Goal: Check status: Check status

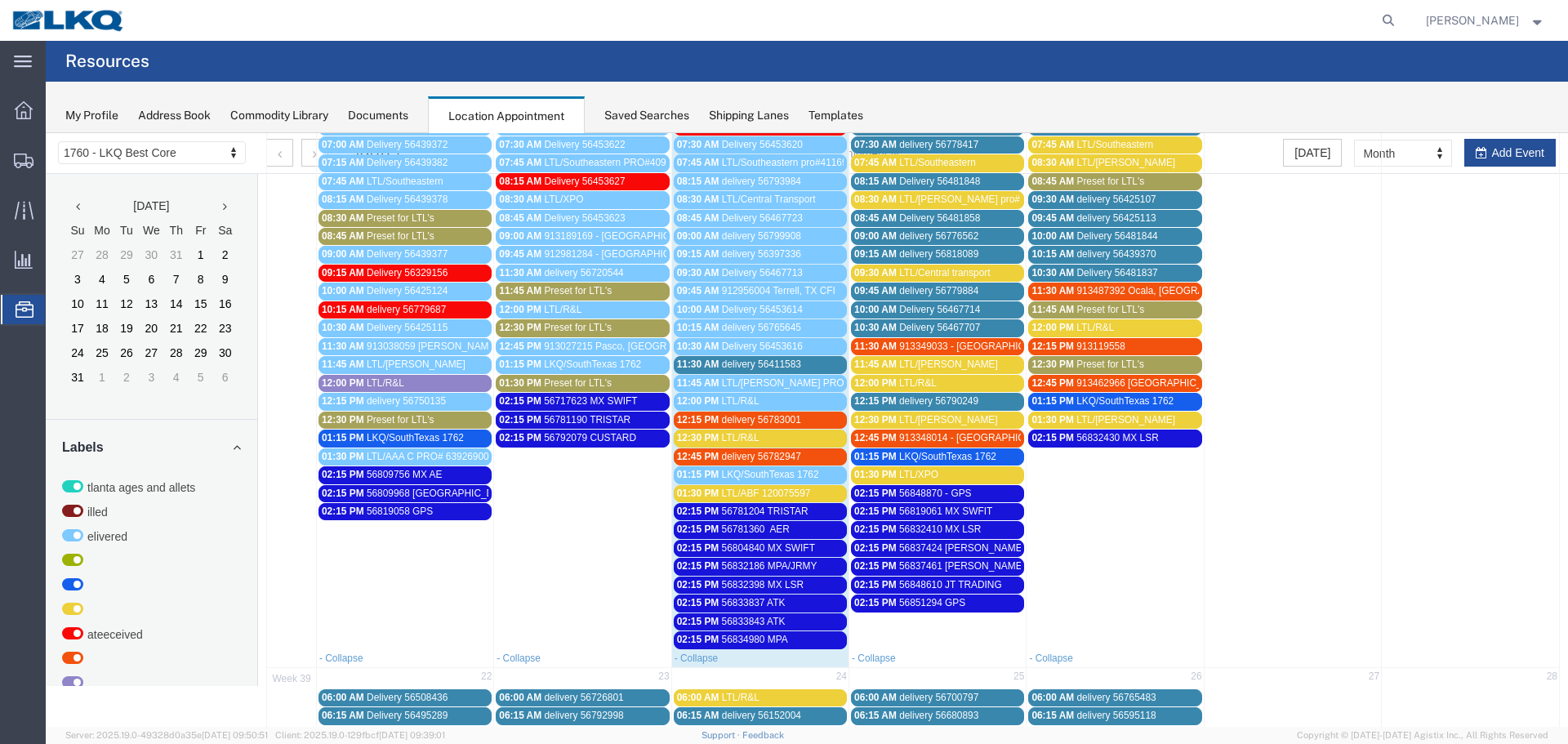
scroll to position [234, 0]
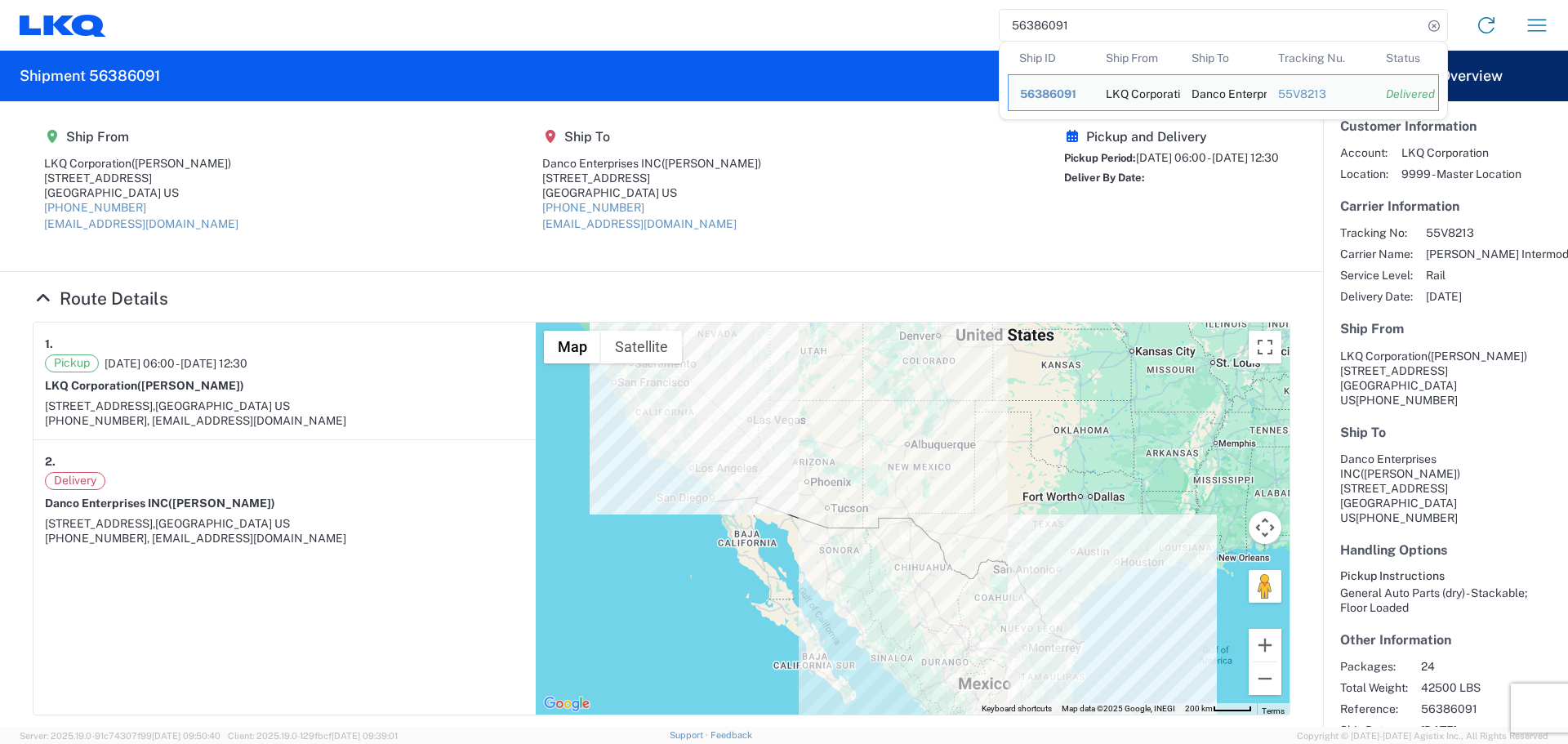
click at [1013, 20] on input "56386091" at bounding box center [1211, 25] width 422 height 31
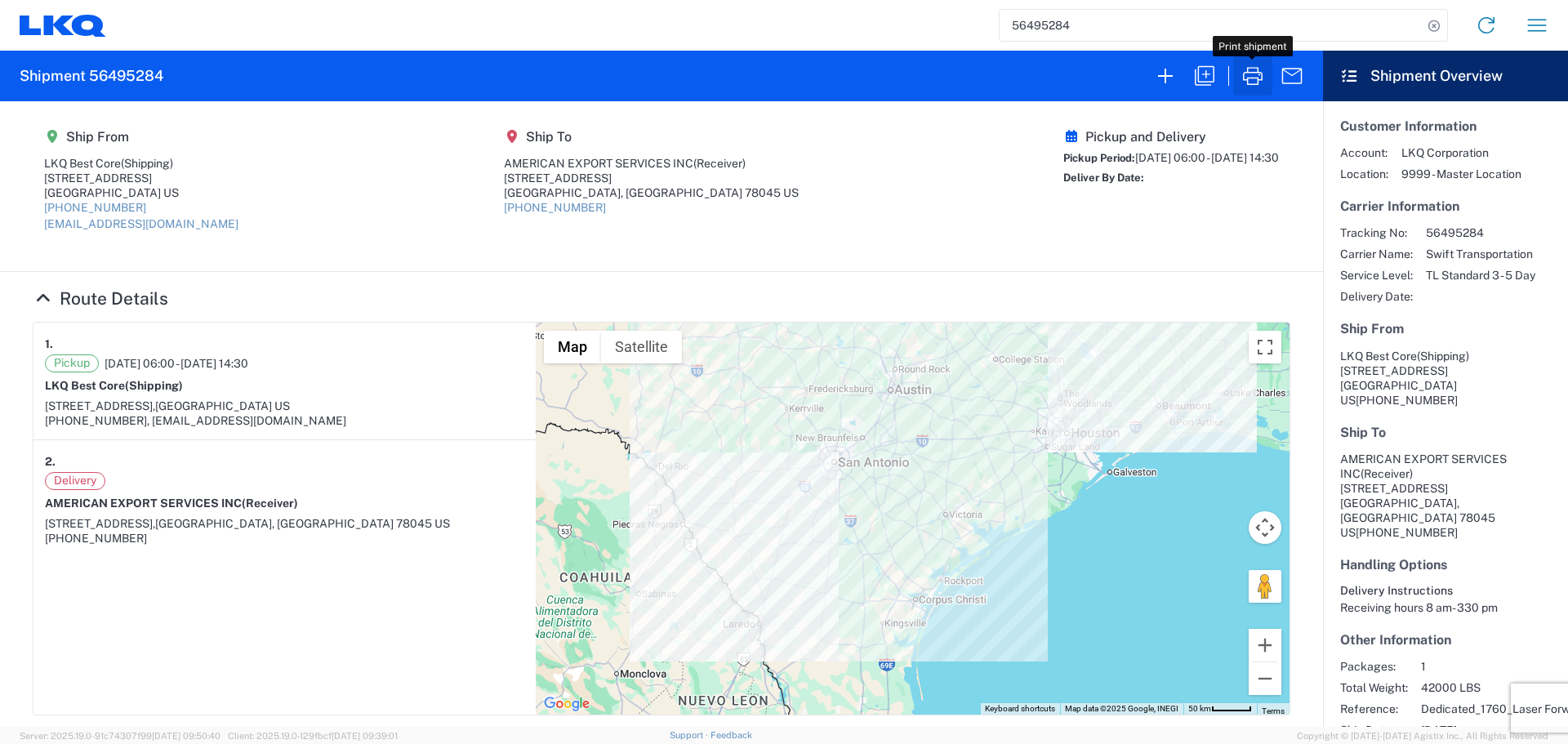
click at [1242, 76] on icon "button" at bounding box center [1252, 75] width 26 height 26
click at [1028, 13] on input "56495284" at bounding box center [1211, 25] width 422 height 31
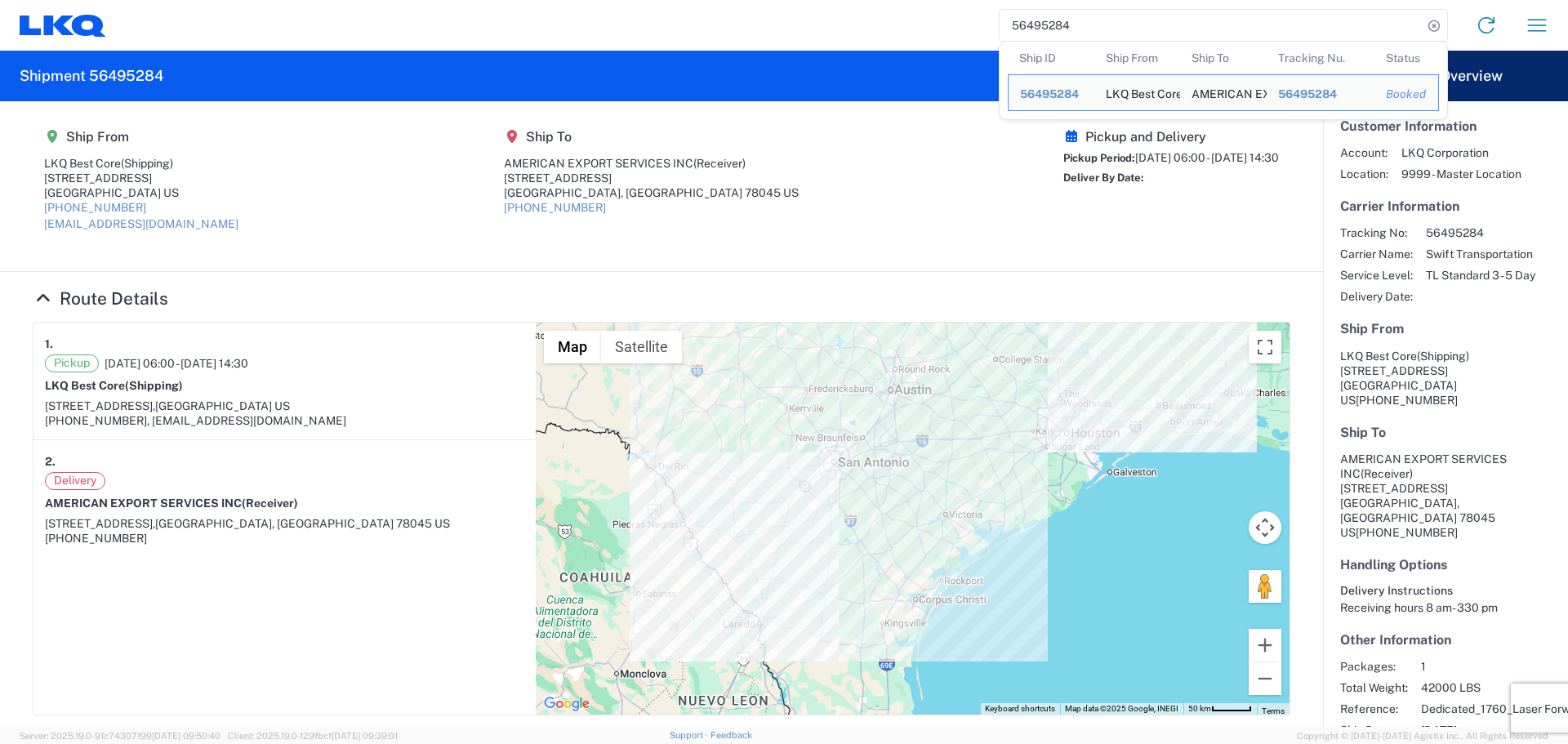
click at [1028, 13] on input "56495284" at bounding box center [1211, 25] width 422 height 31
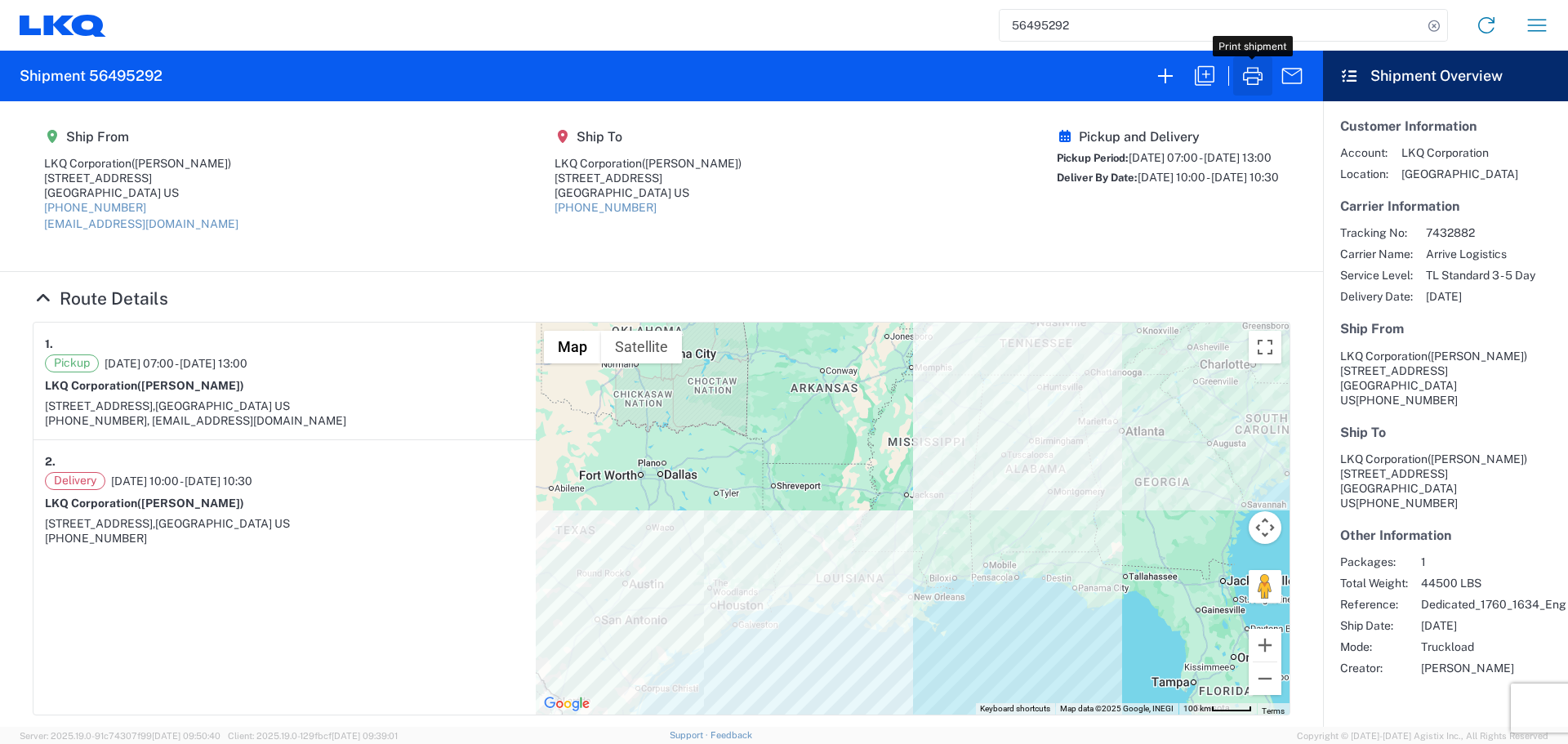
click at [1258, 84] on icon "button" at bounding box center [1252, 76] width 19 height 18
click at [1025, 20] on input "56495292" at bounding box center [1211, 25] width 422 height 31
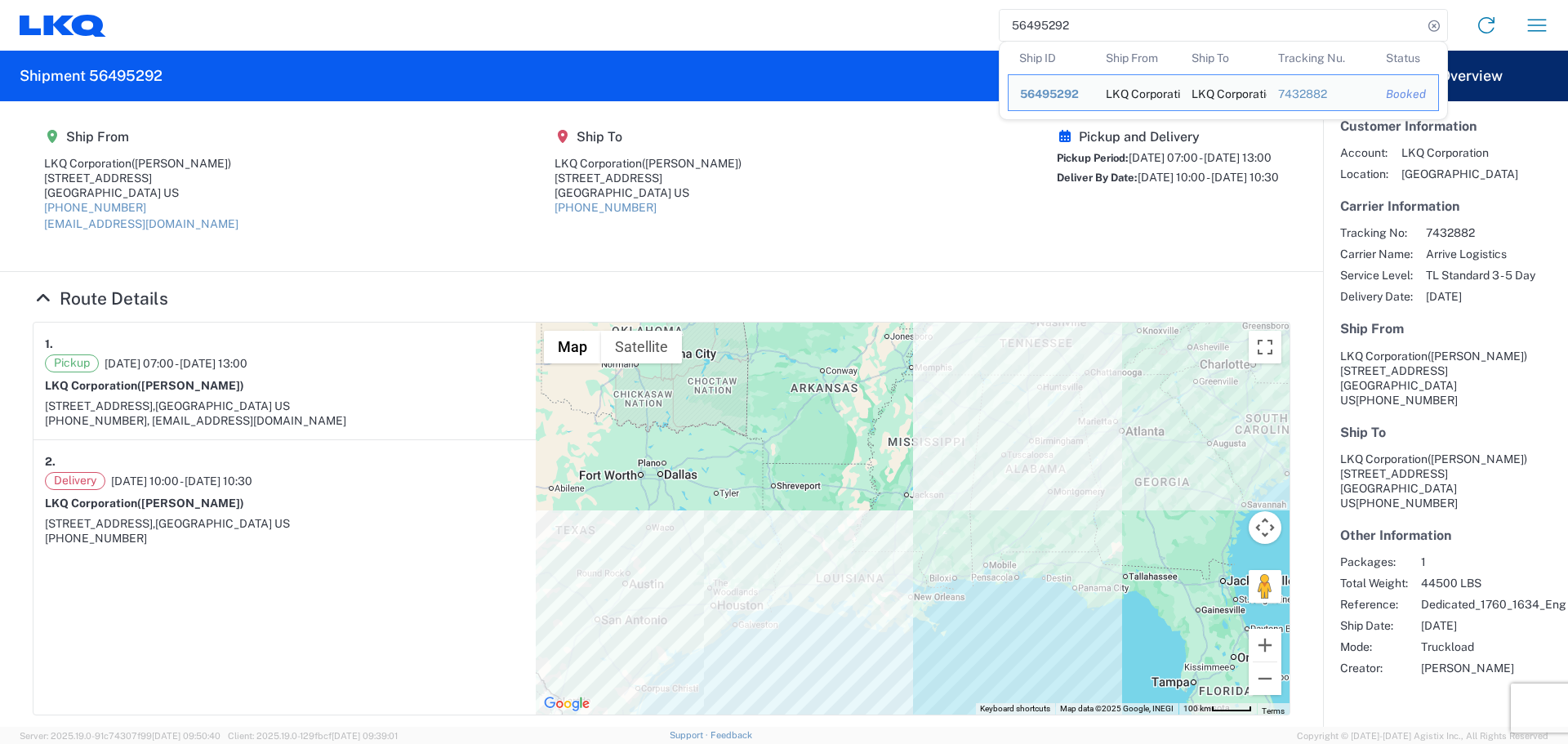
click at [1025, 20] on input "56495292" at bounding box center [1211, 25] width 422 height 31
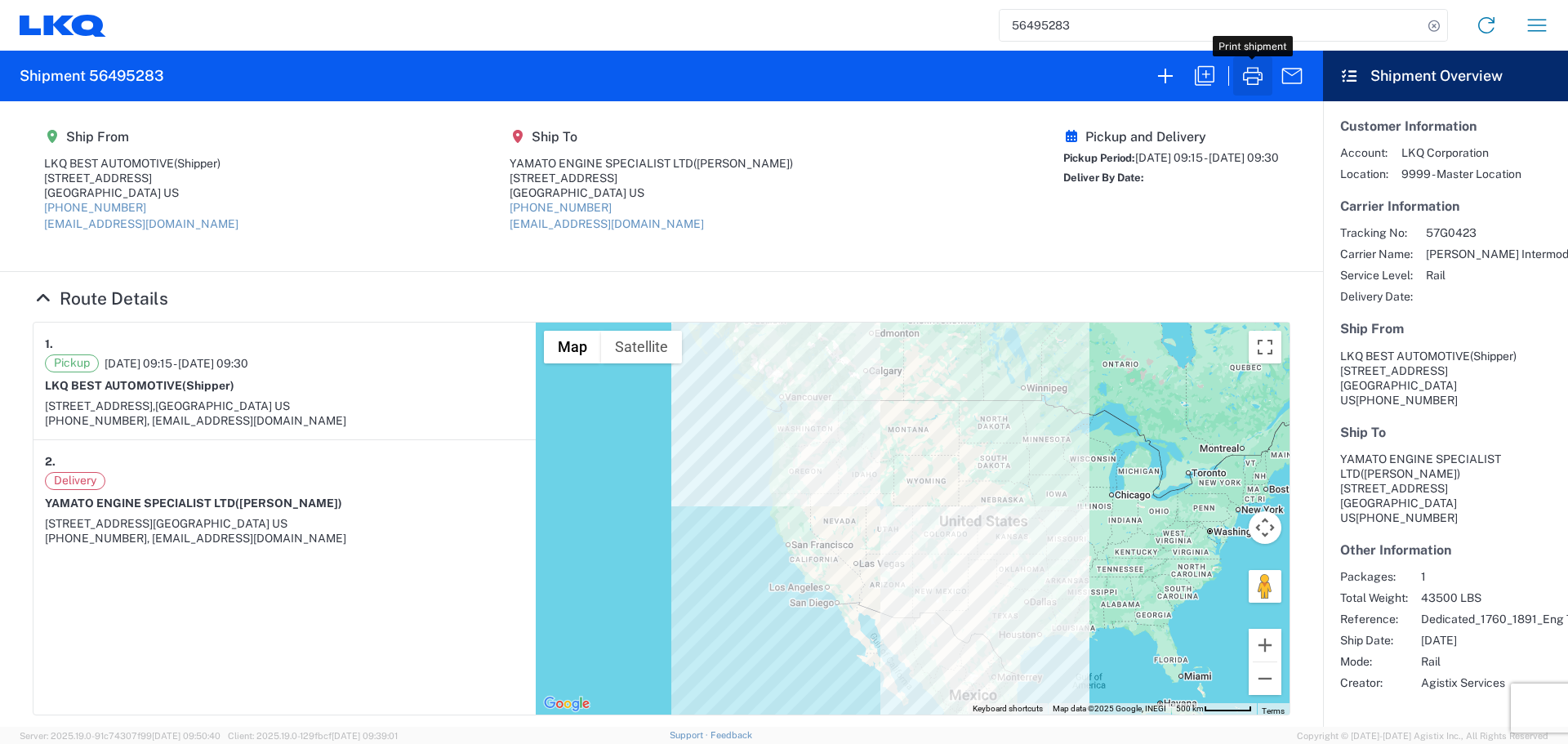
click at [1255, 70] on icon "button" at bounding box center [1252, 75] width 26 height 26
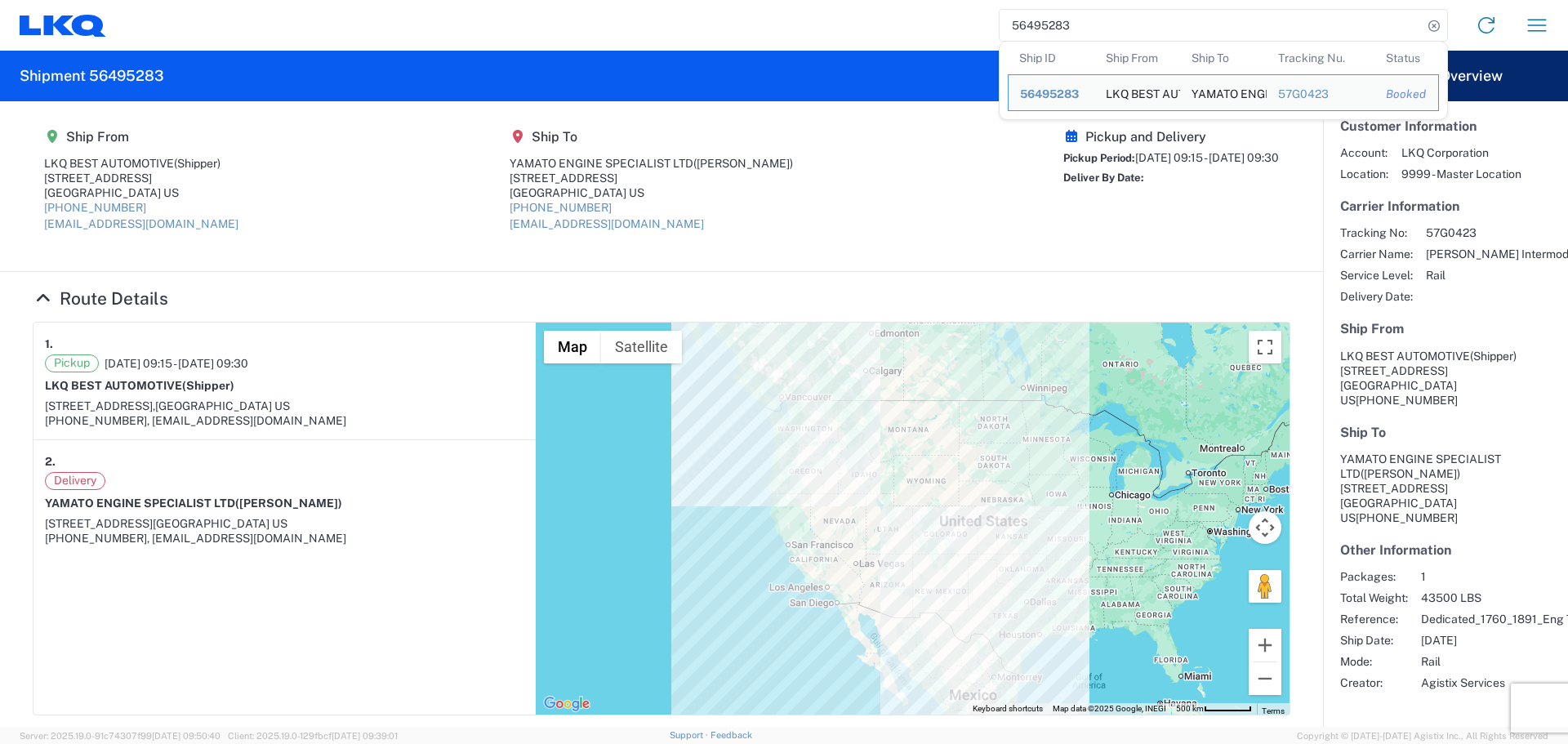
click at [1021, 27] on input "56495283" at bounding box center [1211, 25] width 422 height 31
click at [1033, 19] on input "56495283" at bounding box center [1211, 25] width 422 height 31
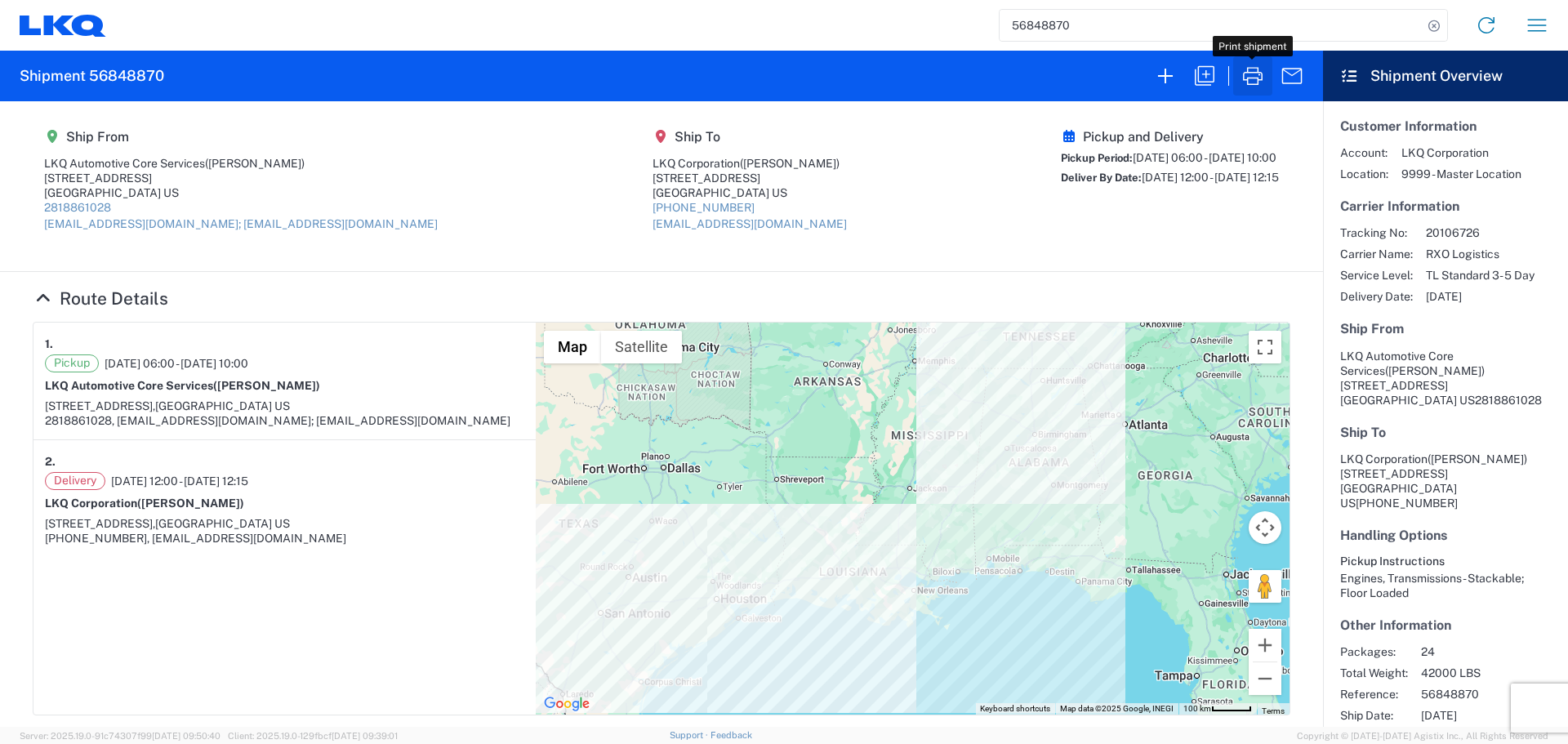
click at [1260, 74] on icon "button" at bounding box center [1252, 75] width 26 height 26
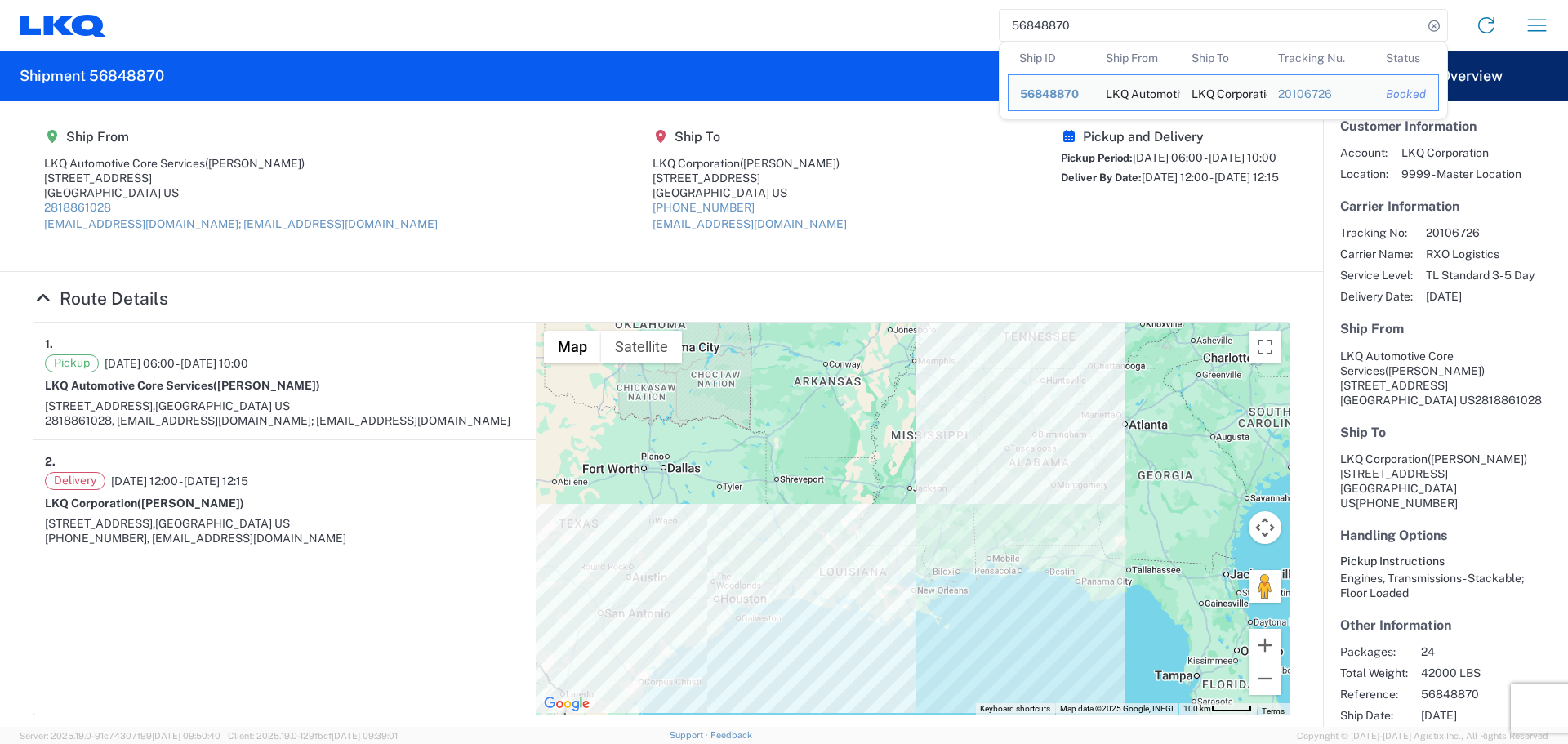
click at [1067, 34] on input "56848870" at bounding box center [1211, 25] width 422 height 31
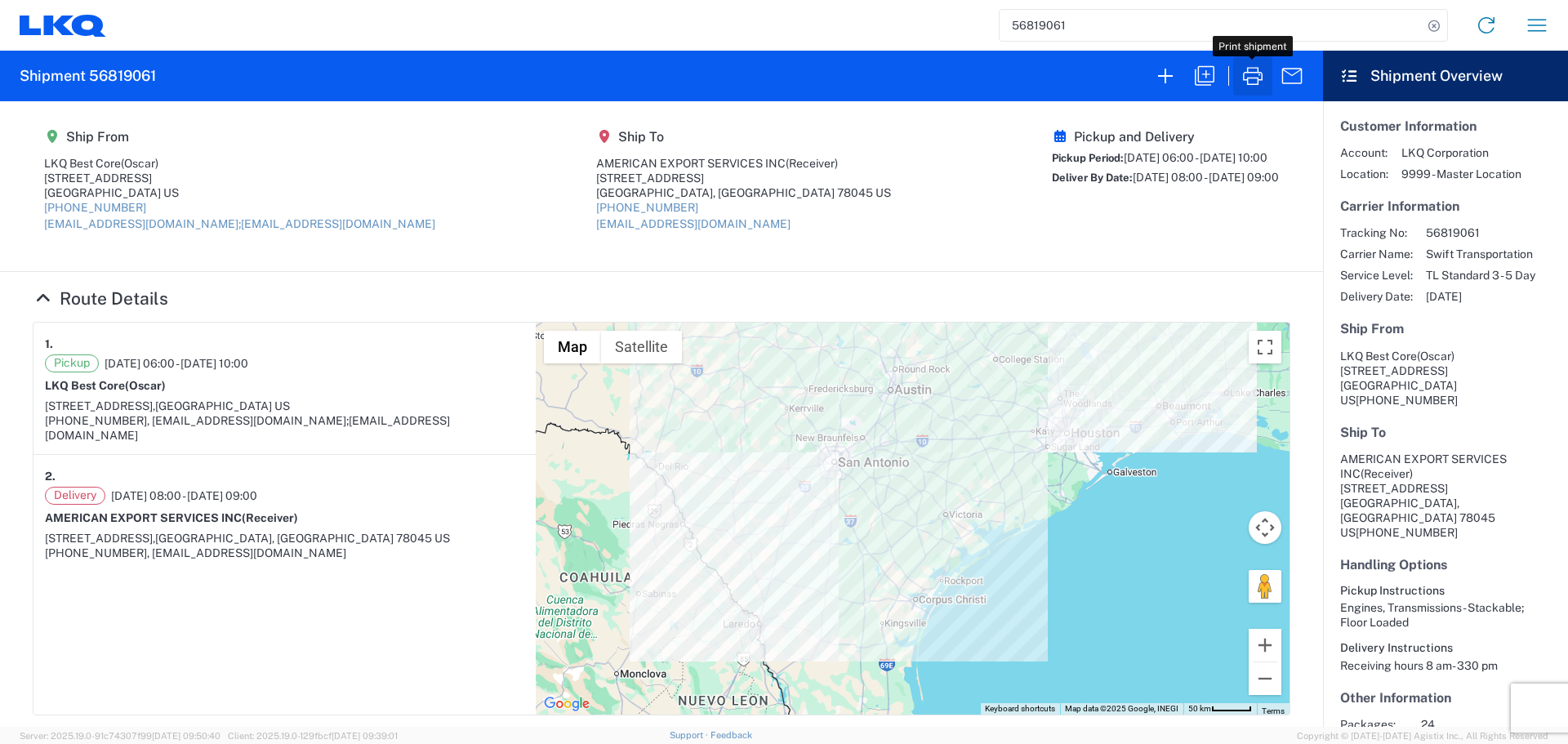
click at [1253, 69] on icon "button" at bounding box center [1252, 75] width 26 height 26
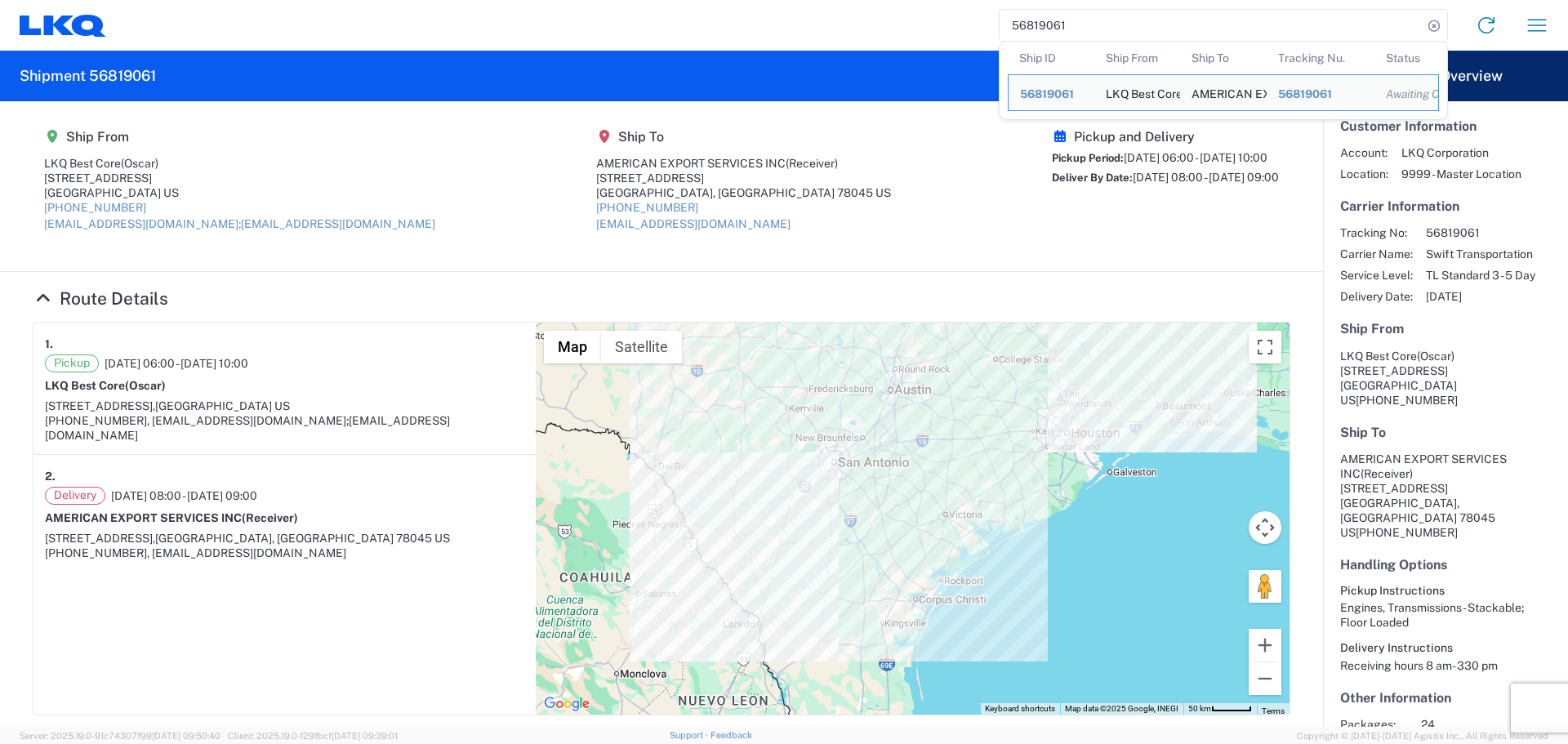
click at [1034, 31] on input "56819061" at bounding box center [1211, 25] width 422 height 31
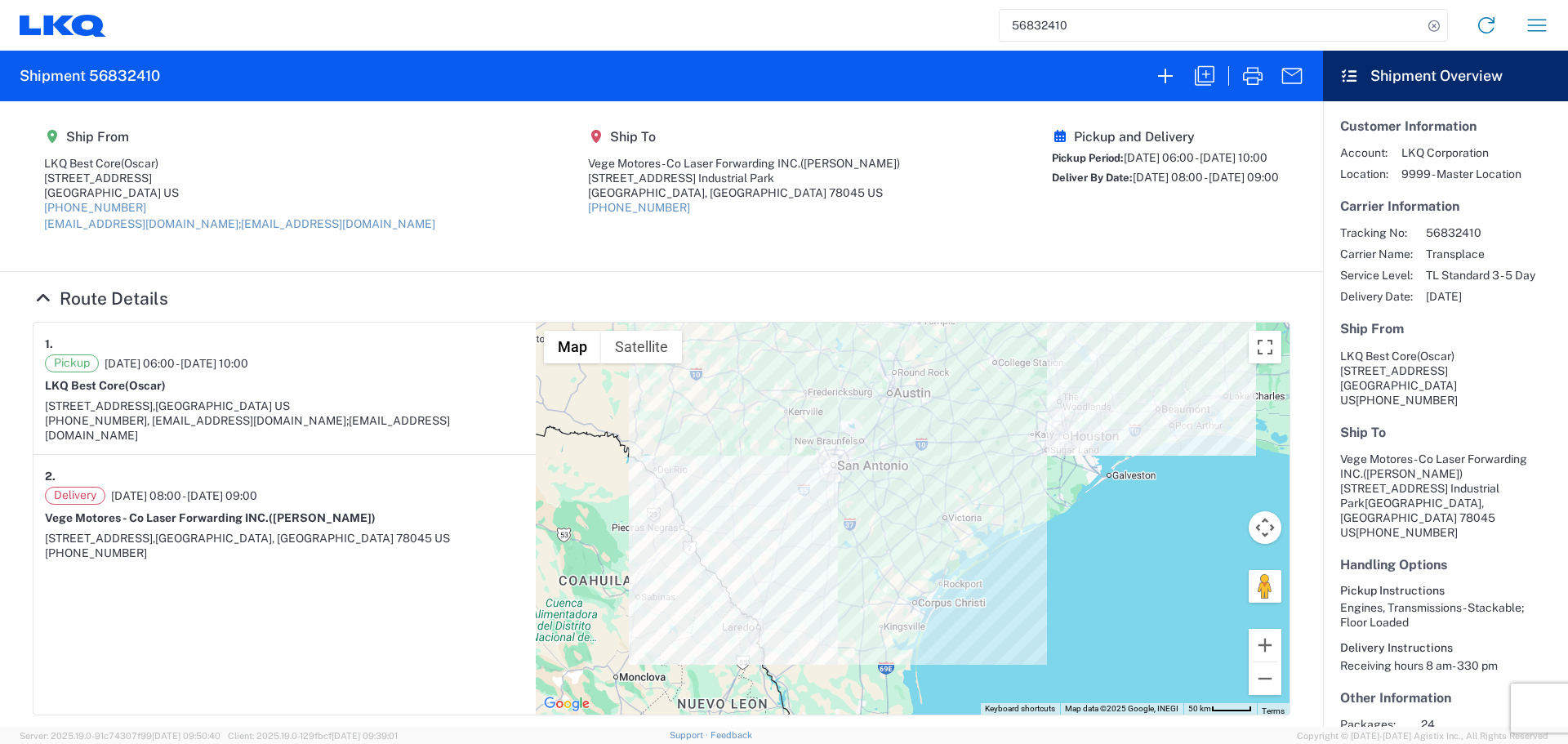
click at [1051, 27] on input "56832410" at bounding box center [1211, 25] width 422 height 31
drag, startPoint x: 1051, startPoint y: 27, endPoint x: 1038, endPoint y: 18, distance: 15.8
click at [1042, 23] on input "56832410" at bounding box center [1211, 25] width 422 height 31
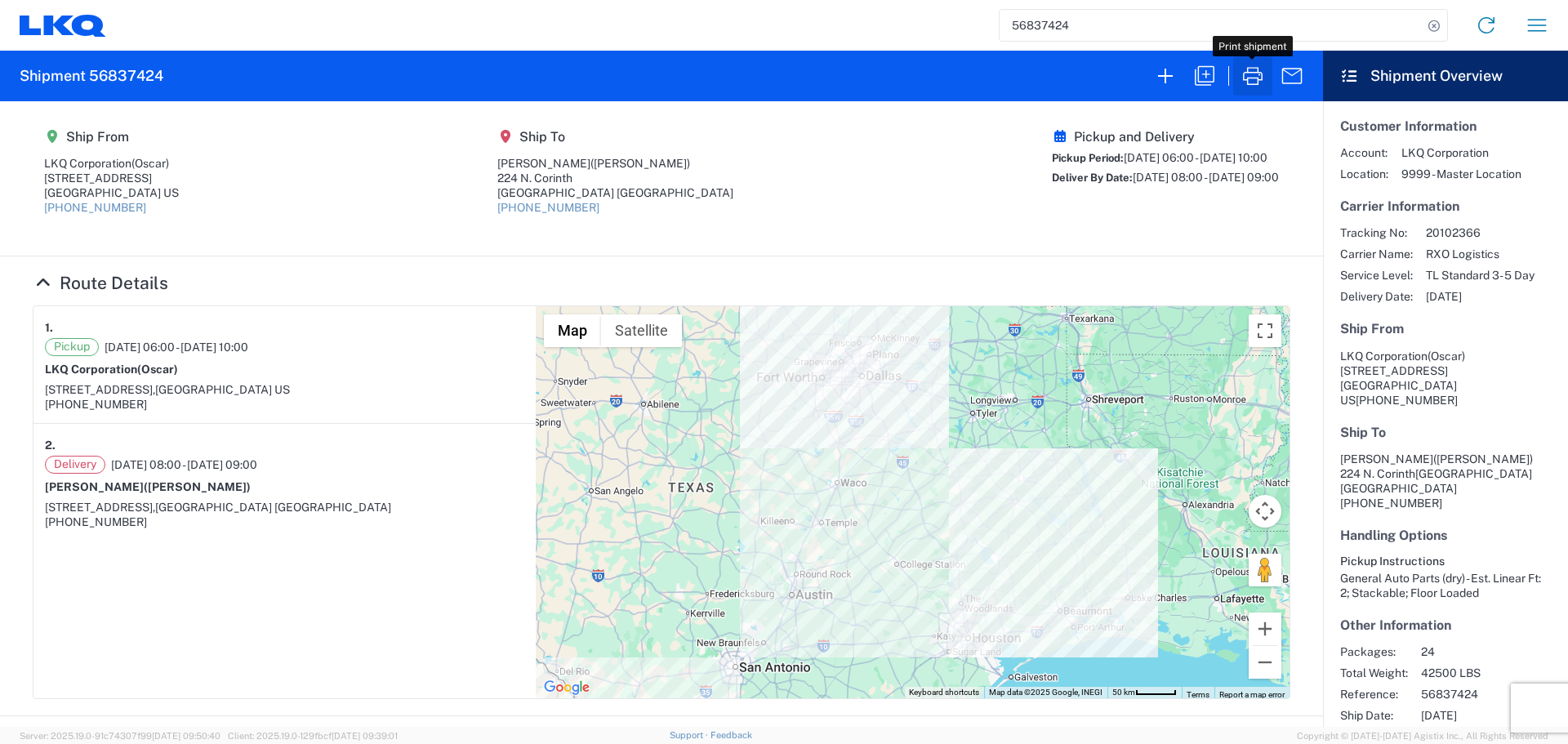
click at [1245, 74] on icon "button" at bounding box center [1252, 75] width 26 height 26
click at [1046, 30] on input "56837424" at bounding box center [1211, 25] width 422 height 31
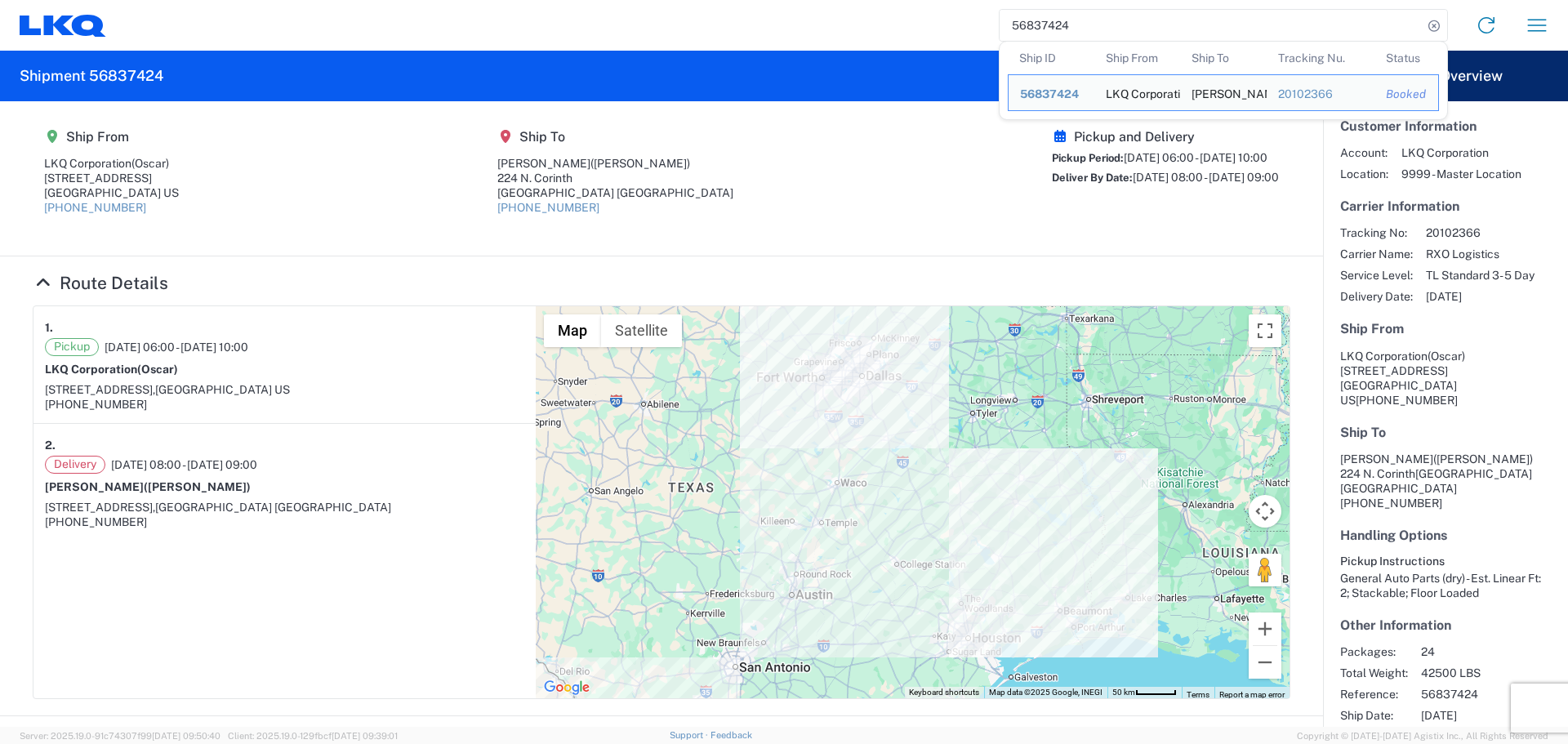
click at [1046, 30] on input "56837424" at bounding box center [1211, 25] width 422 height 31
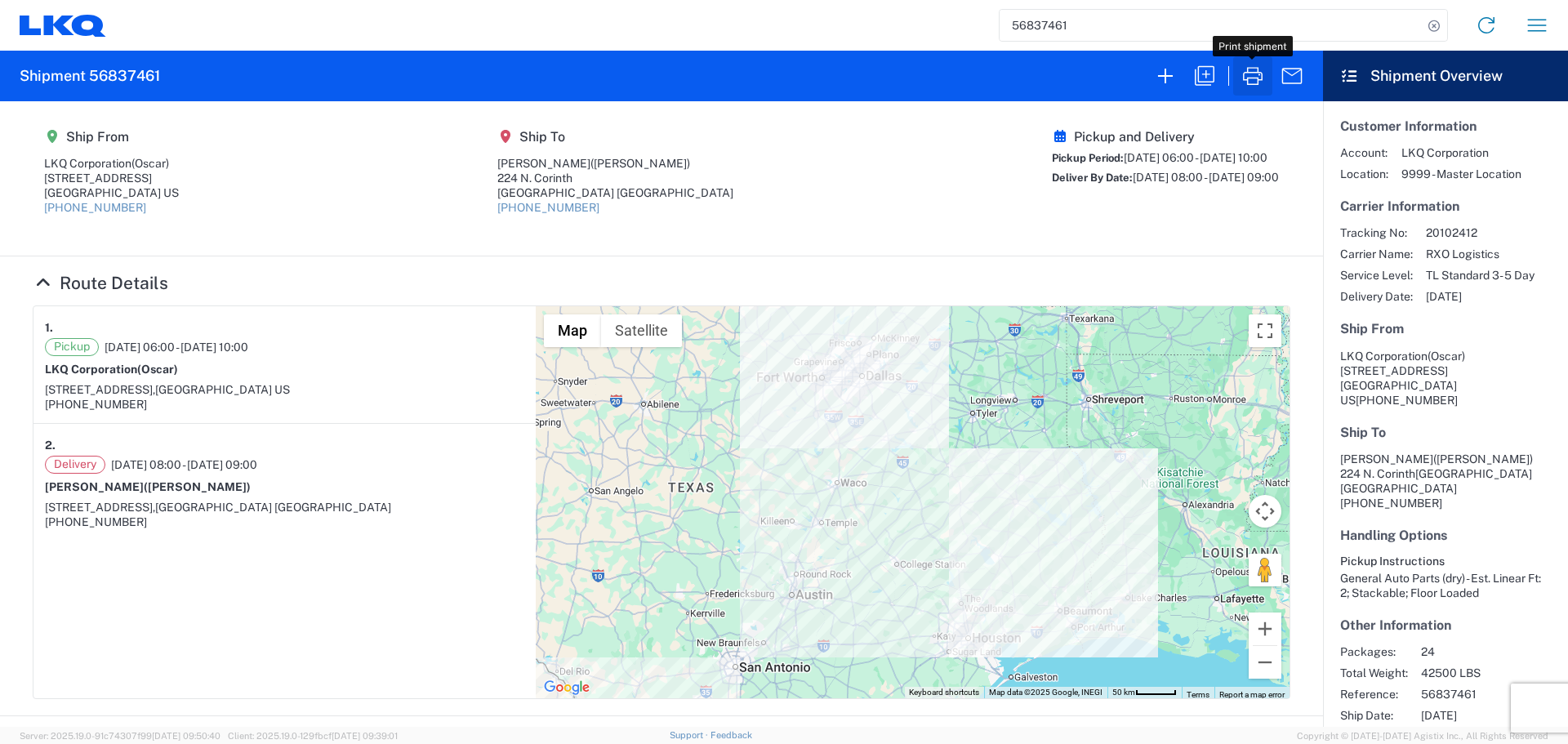
click at [1256, 70] on icon "button" at bounding box center [1252, 75] width 26 height 26
click at [999, 18] on div "56837461" at bounding box center [1223, 25] width 449 height 33
click at [1053, 21] on input "56837461" at bounding box center [1211, 25] width 422 height 31
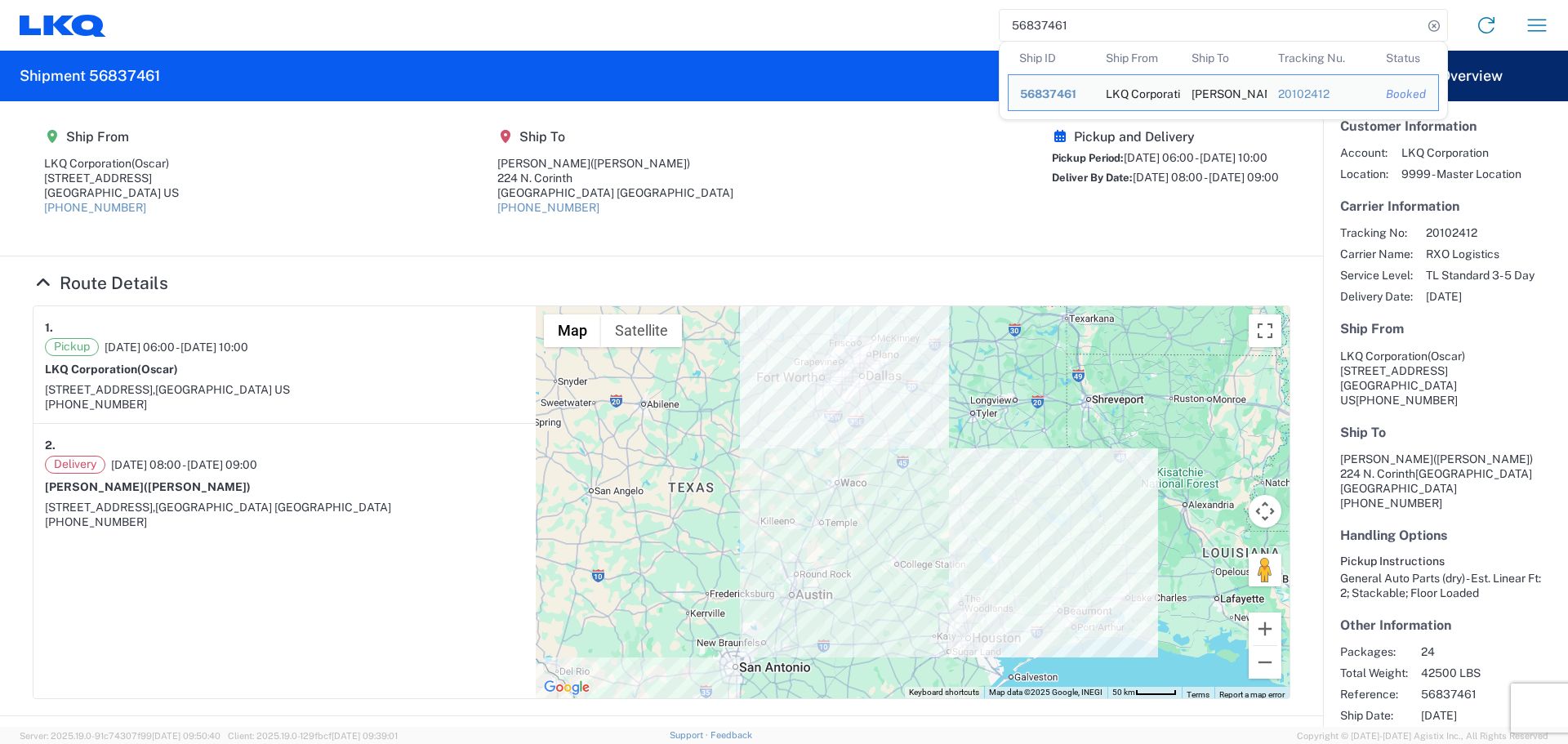
click at [1053, 21] on input "56837461" at bounding box center [1211, 25] width 422 height 31
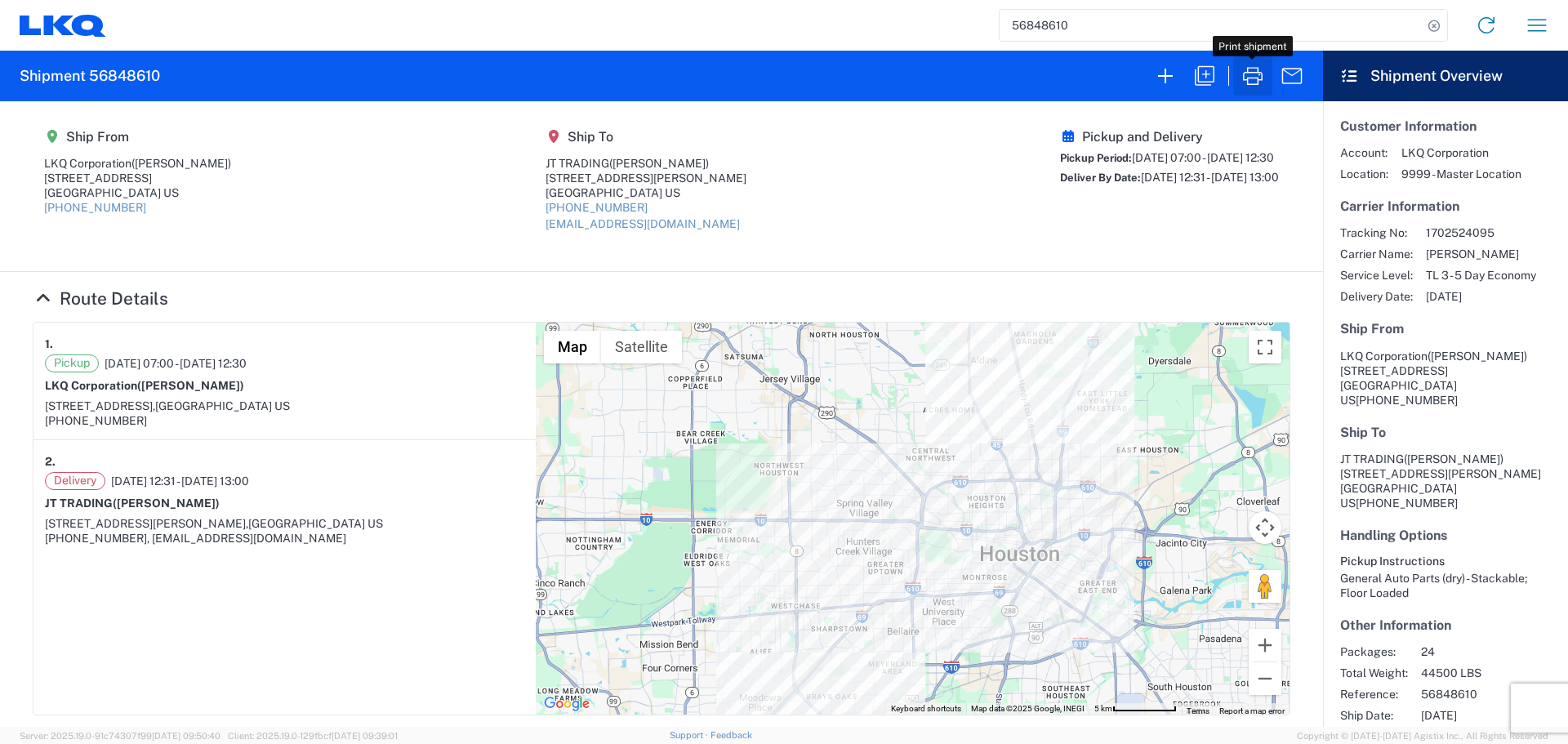
click at [1247, 81] on icon "button" at bounding box center [1252, 76] width 19 height 18
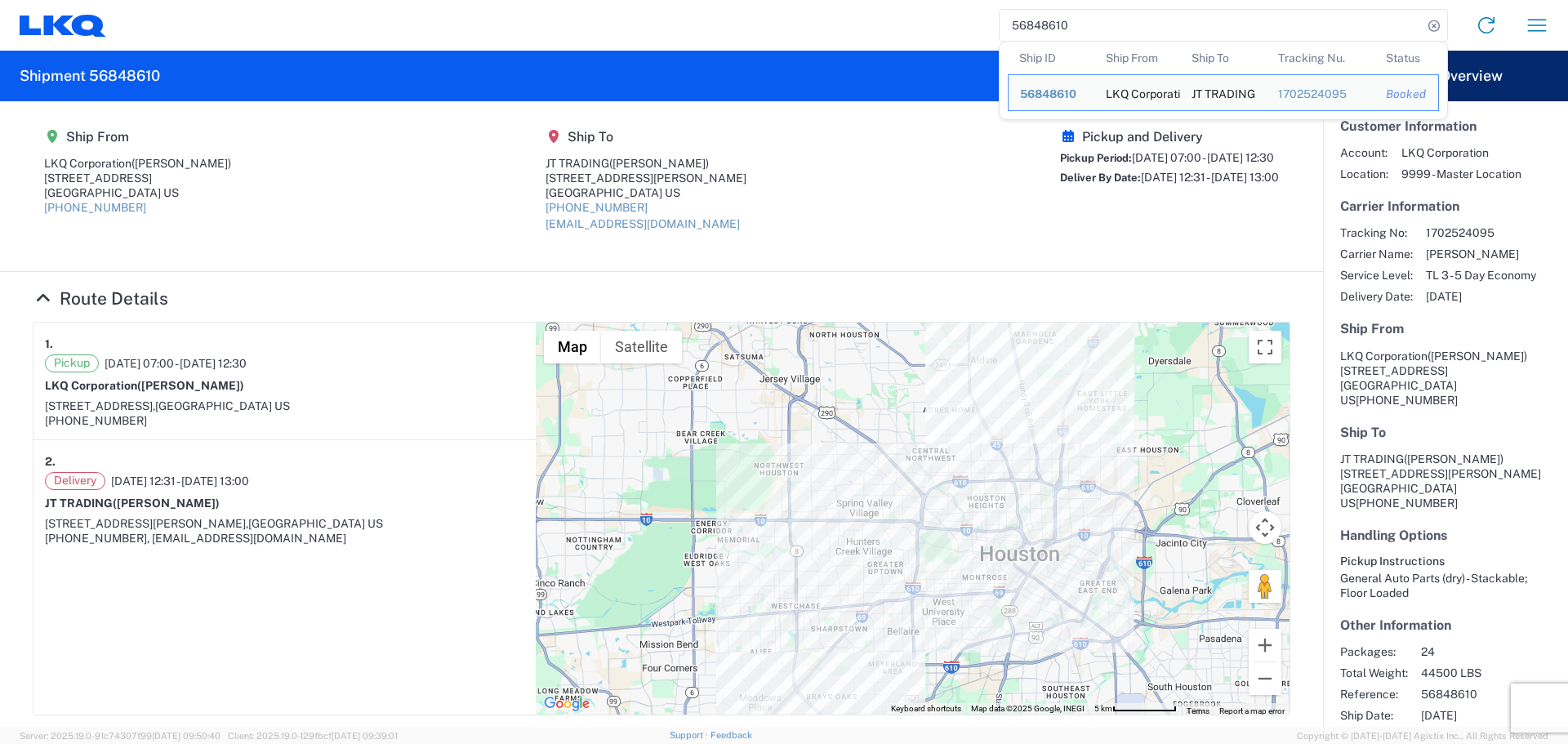
click at [1045, 28] on input "56848610" at bounding box center [1211, 25] width 422 height 31
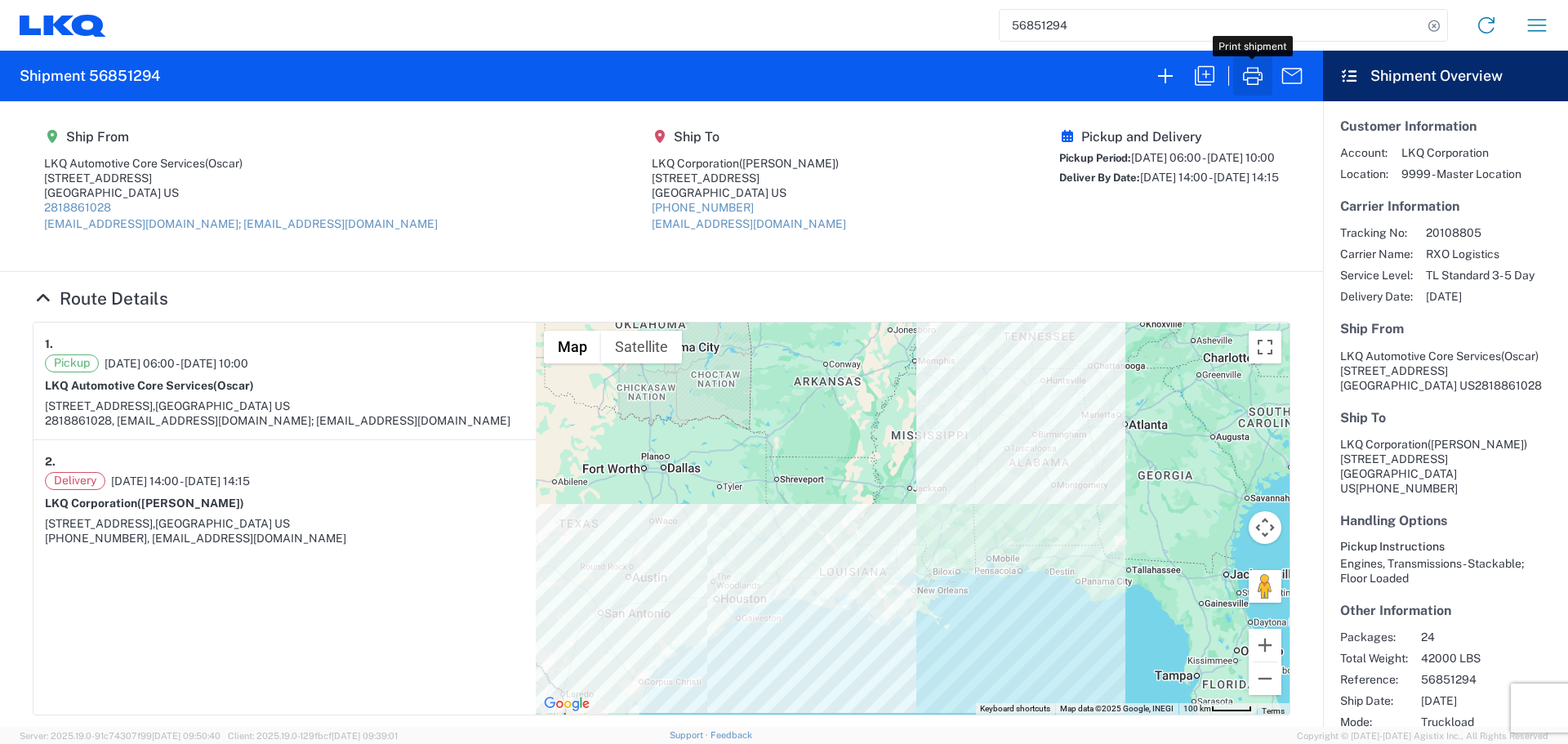
click at [1244, 75] on icon "button" at bounding box center [1252, 75] width 26 height 26
click at [1055, 26] on input "56851294" at bounding box center [1211, 25] width 422 height 31
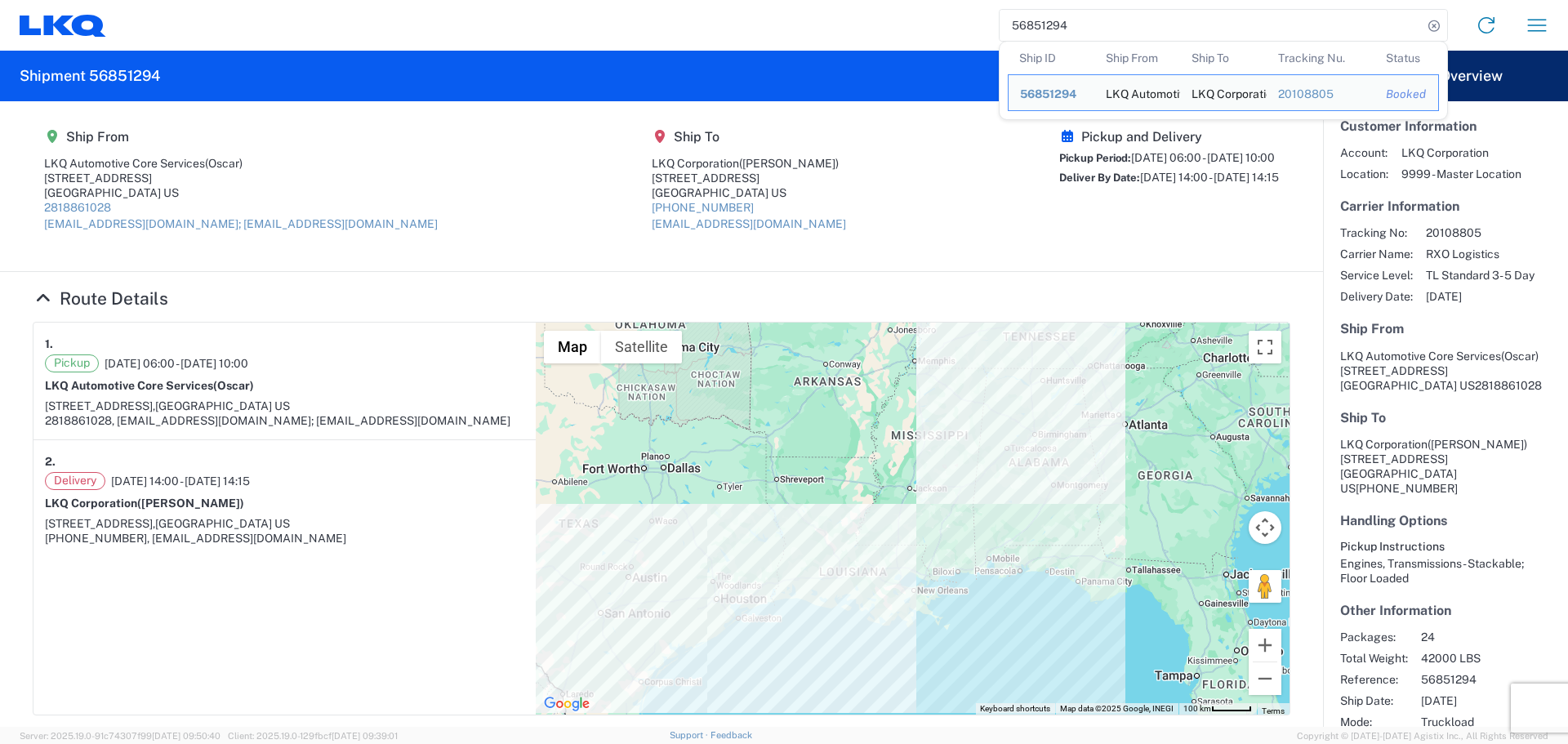
click at [1055, 26] on input "56851294" at bounding box center [1211, 25] width 422 height 31
paste input "32410"
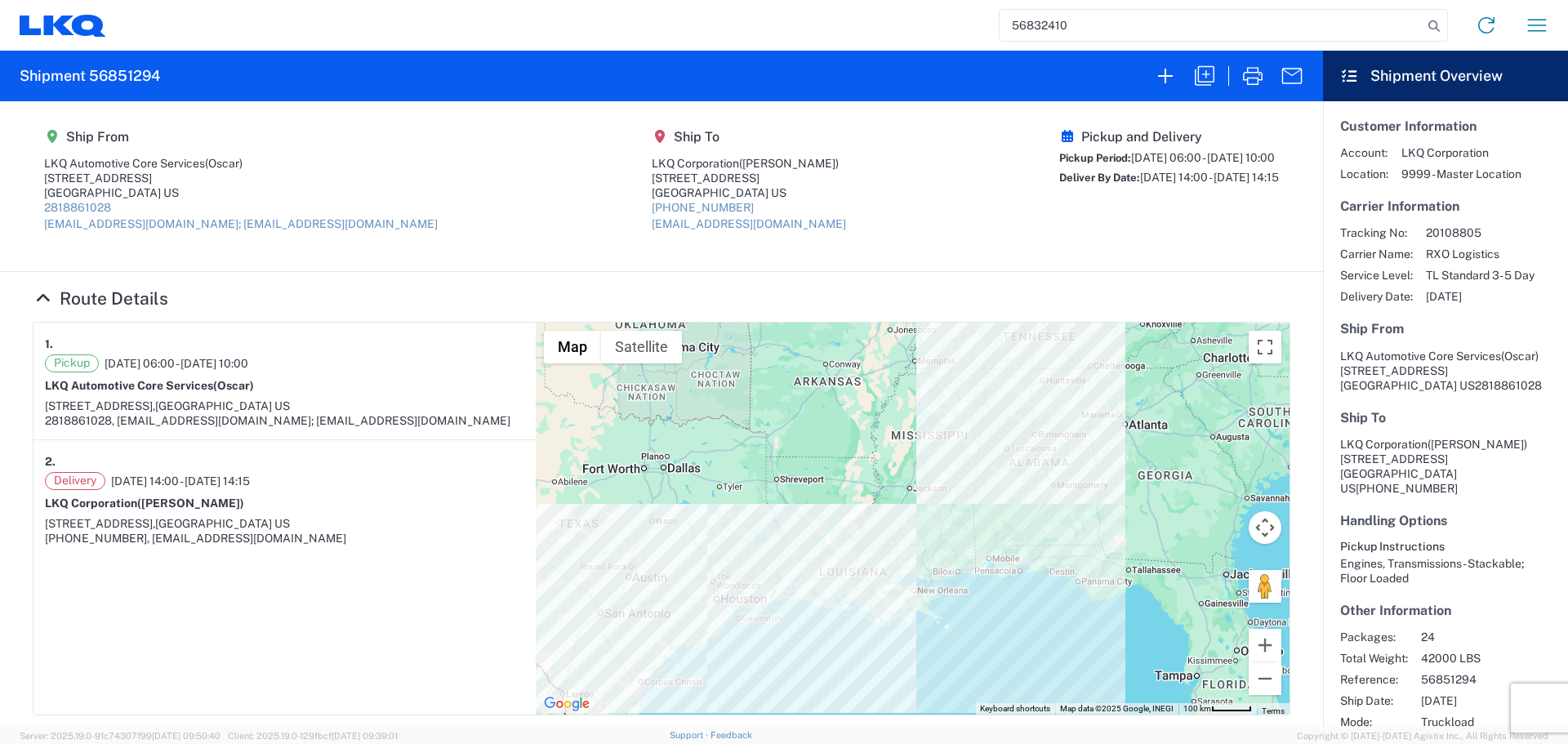
type input "56832410"
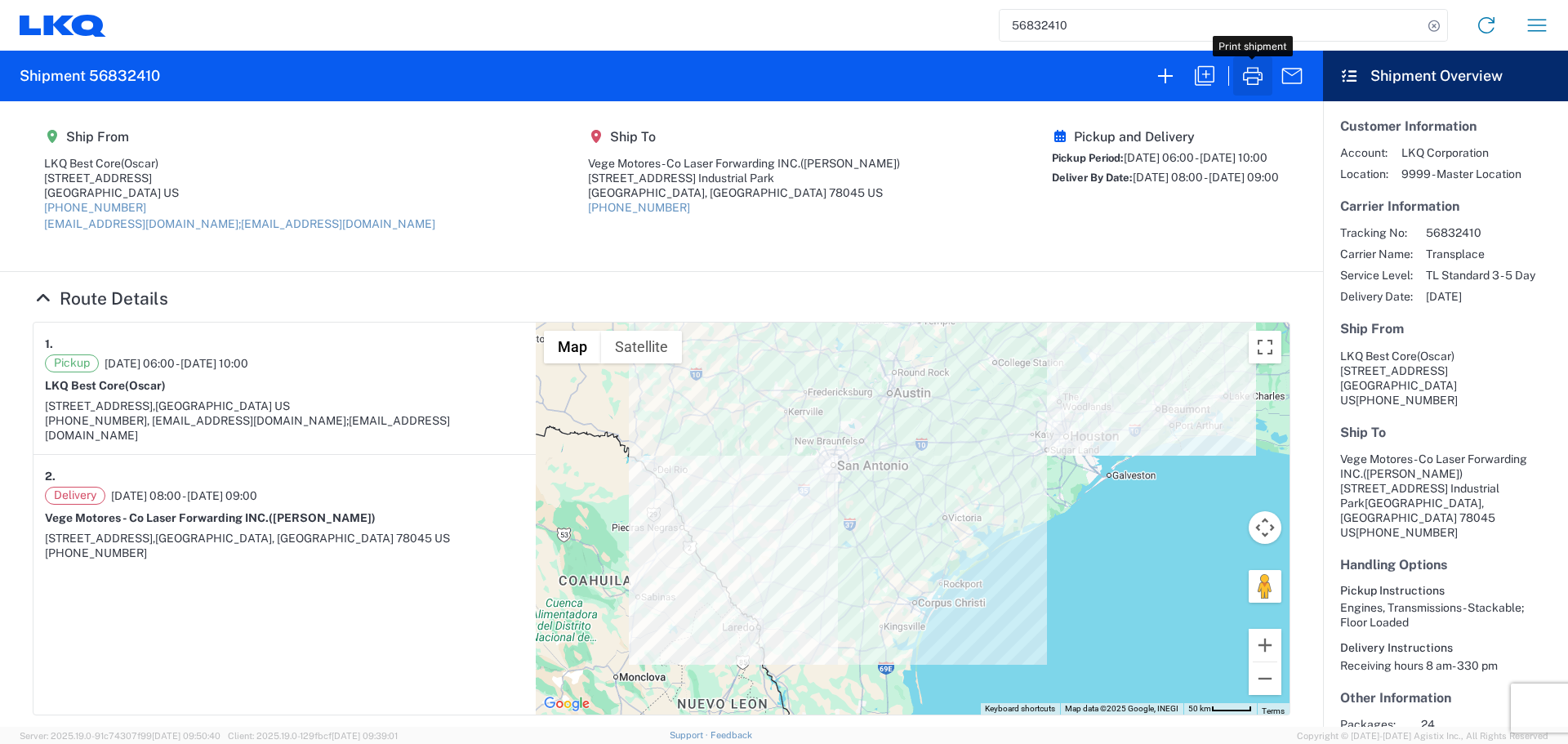
click at [1243, 75] on icon "button" at bounding box center [1252, 76] width 19 height 18
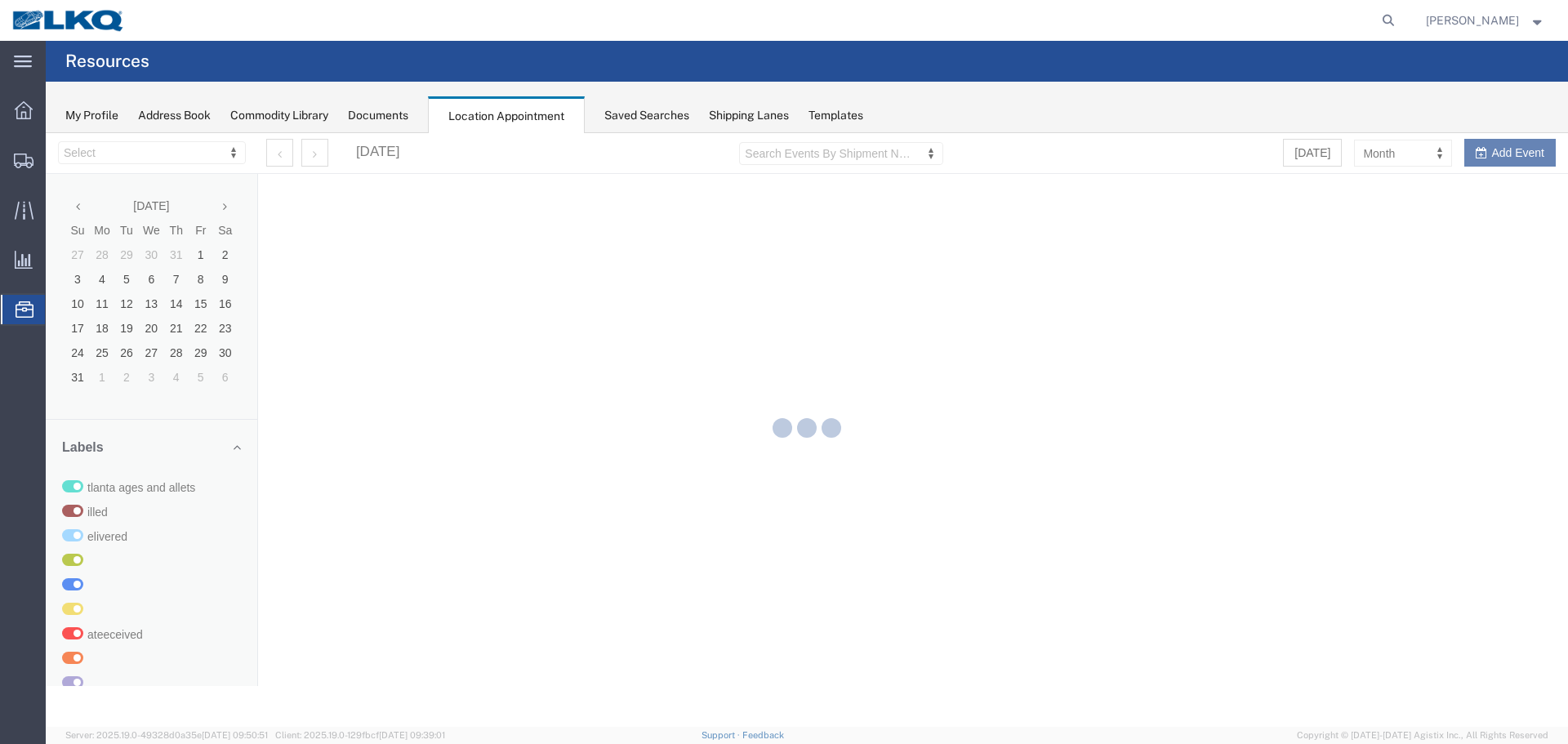
select select "27634"
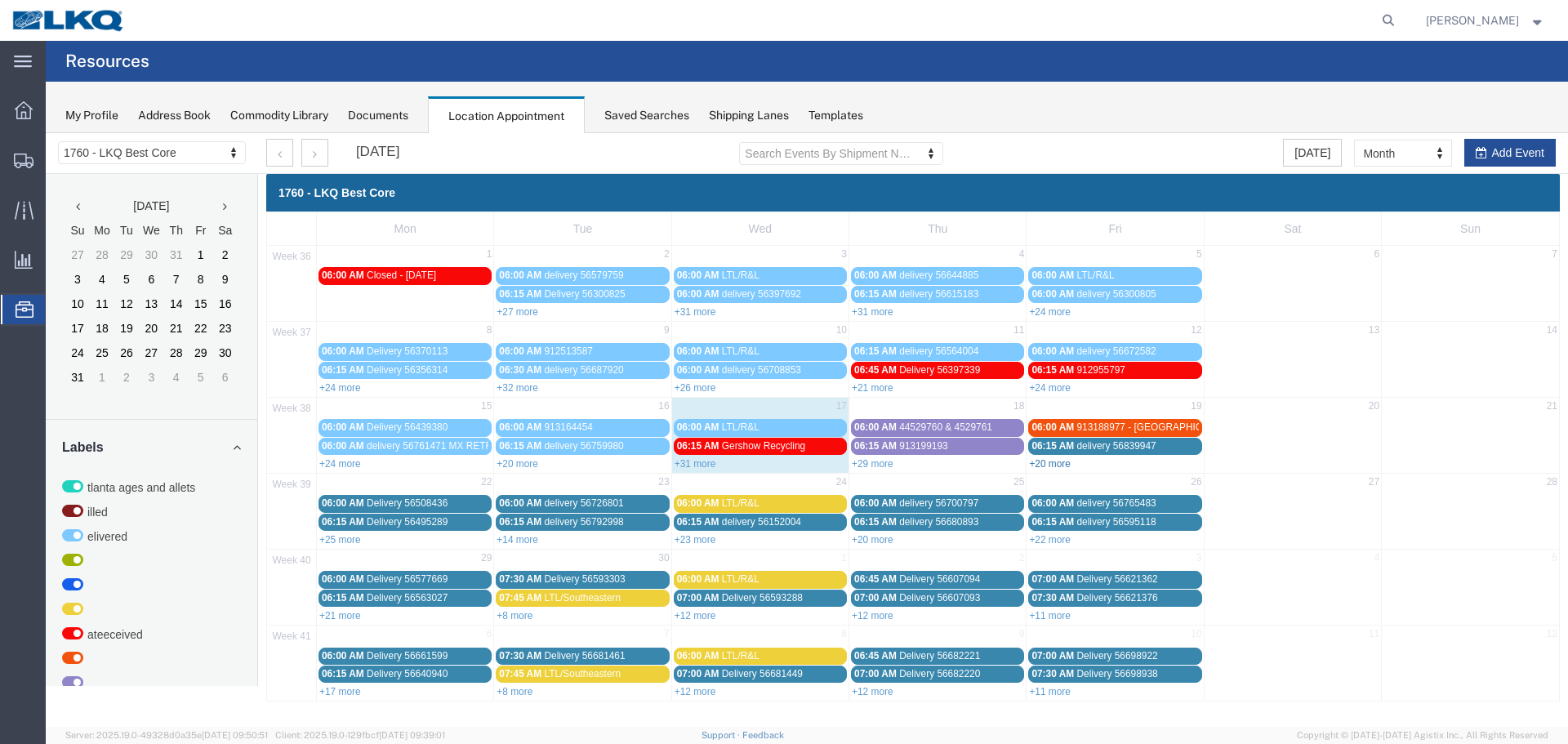
click at [1051, 460] on link "+20 more" at bounding box center [1049, 464] width 41 height 12
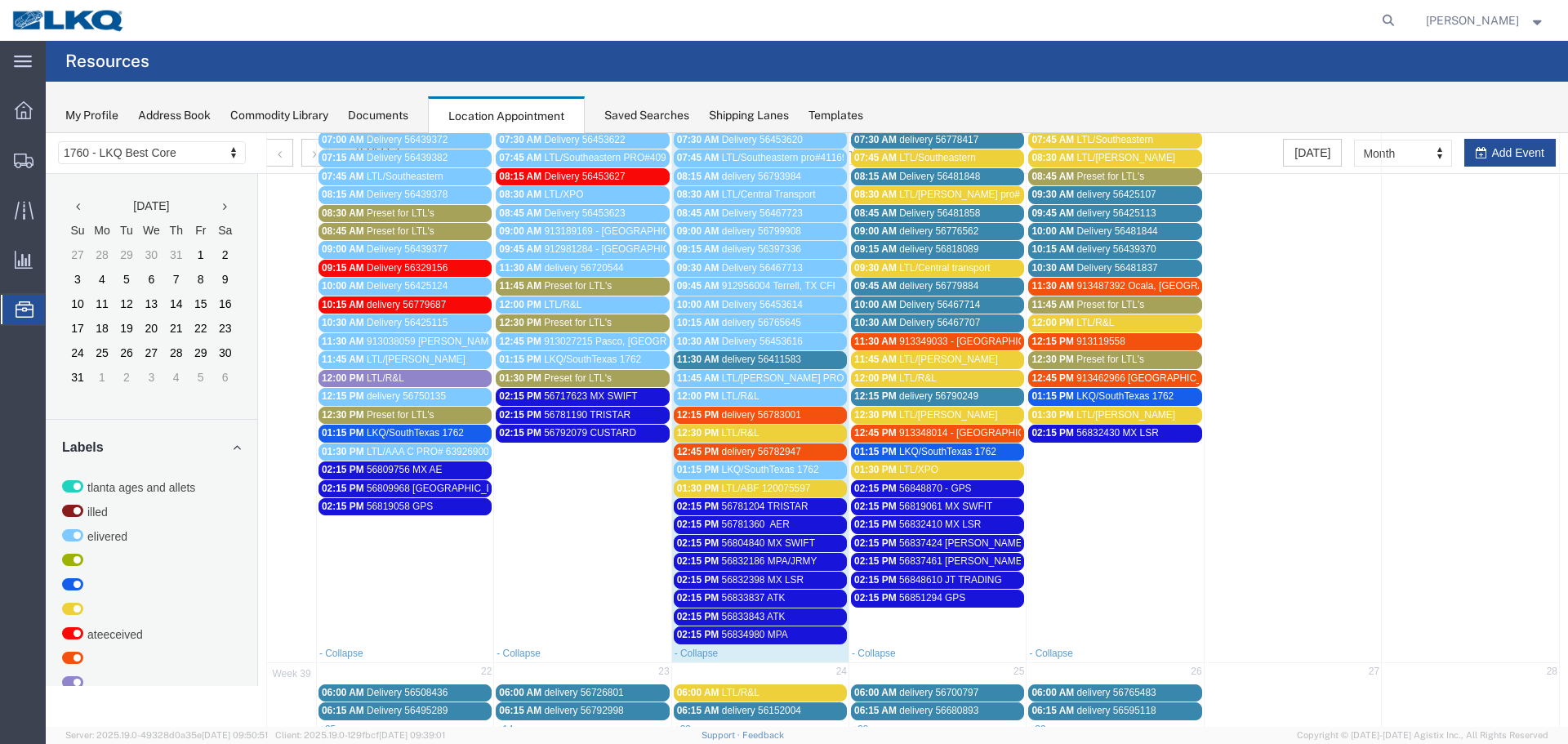
scroll to position [408, 0]
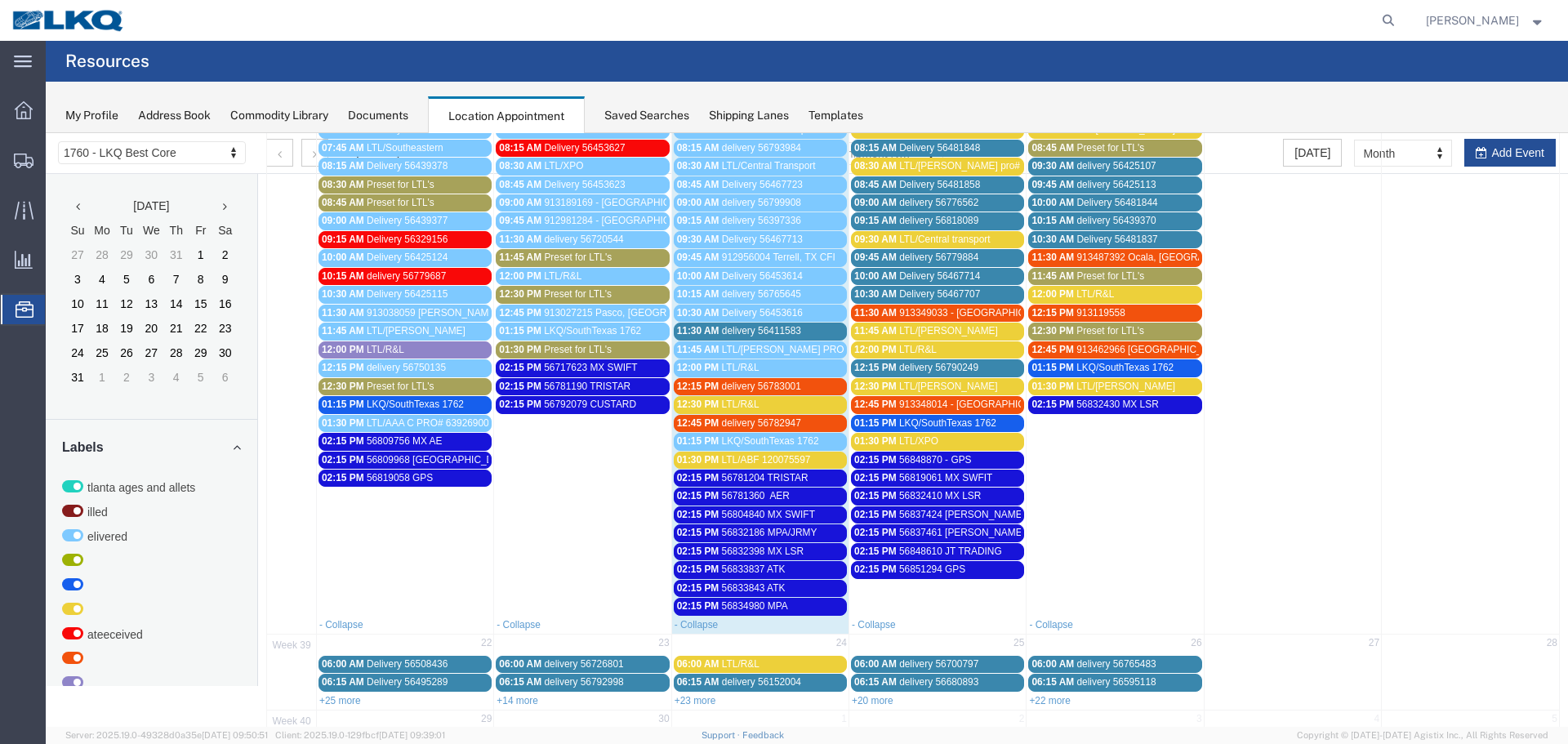
click at [934, 495] on span "56832410 MX LSR" at bounding box center [939, 495] width 82 height 12
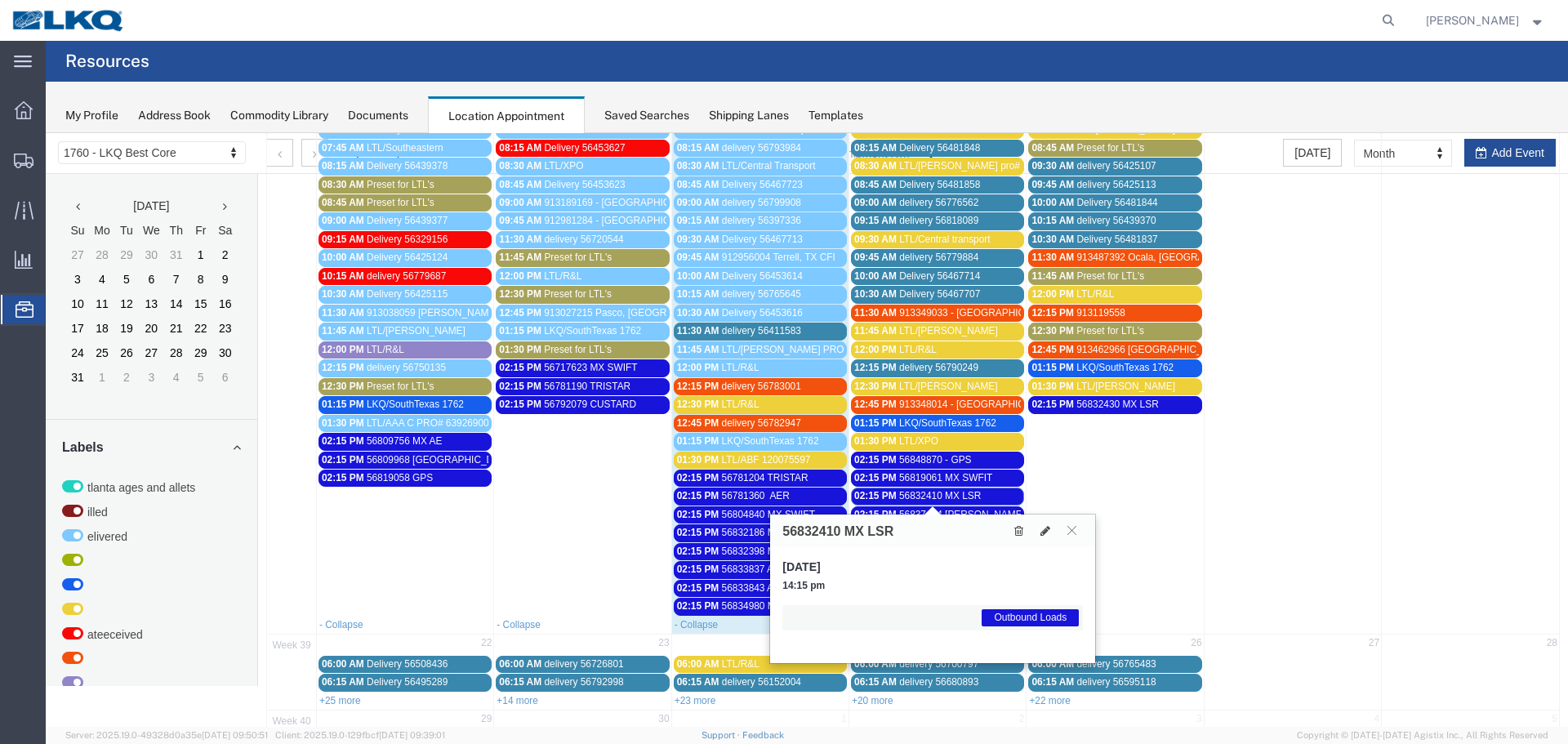
click at [816, 531] on h3 "56832410 MX LSR" at bounding box center [838, 531] width 111 height 14
copy h3 "56832410"
click at [1068, 532] on icon at bounding box center [1071, 530] width 9 height 10
